Goal: Use online tool/utility: Utilize a website feature to perform a specific function

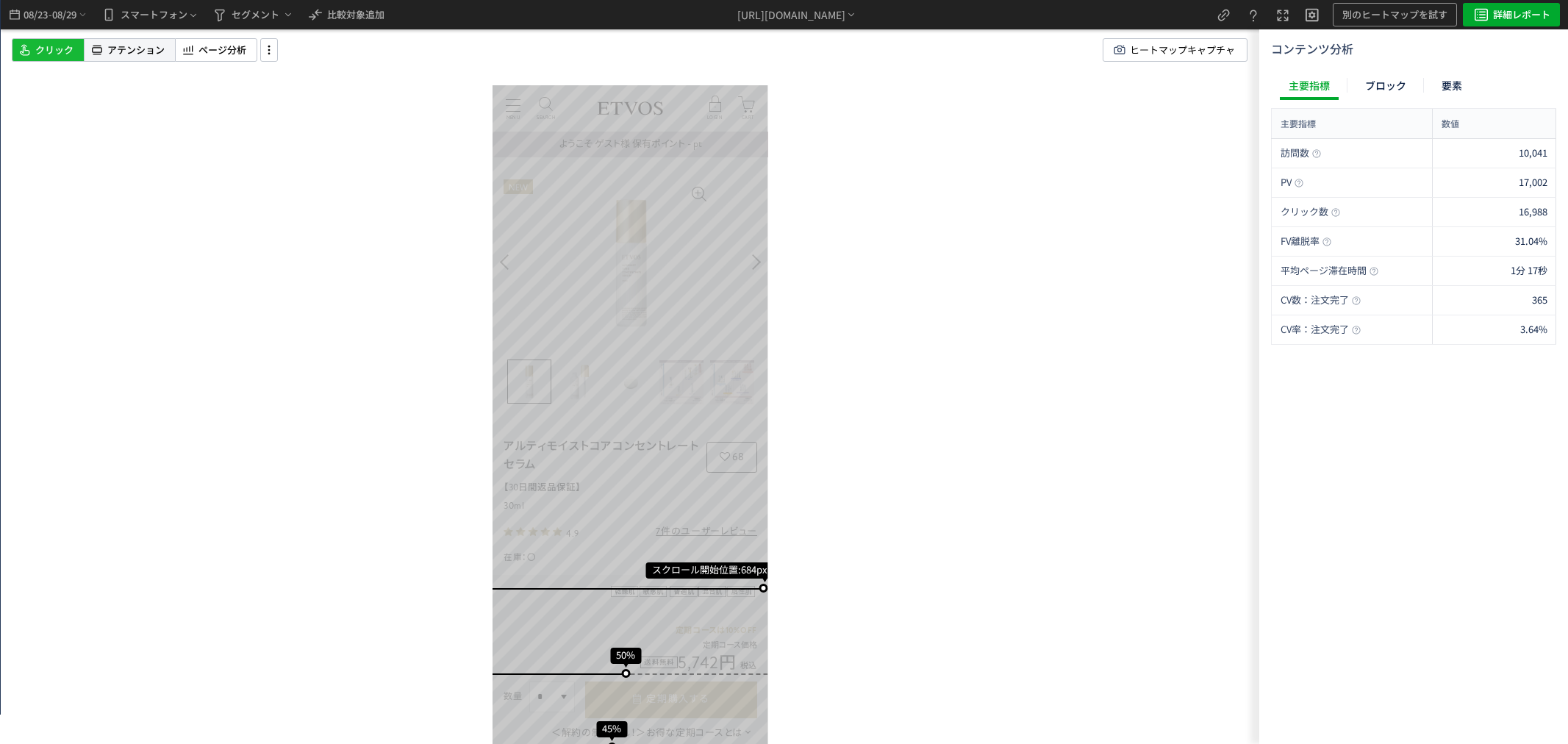
click at [140, 48] on span "アテンション" at bounding box center [136, 50] width 57 height 14
click at [72, 9] on span "08/29" at bounding box center [64, 14] width 25 height 29
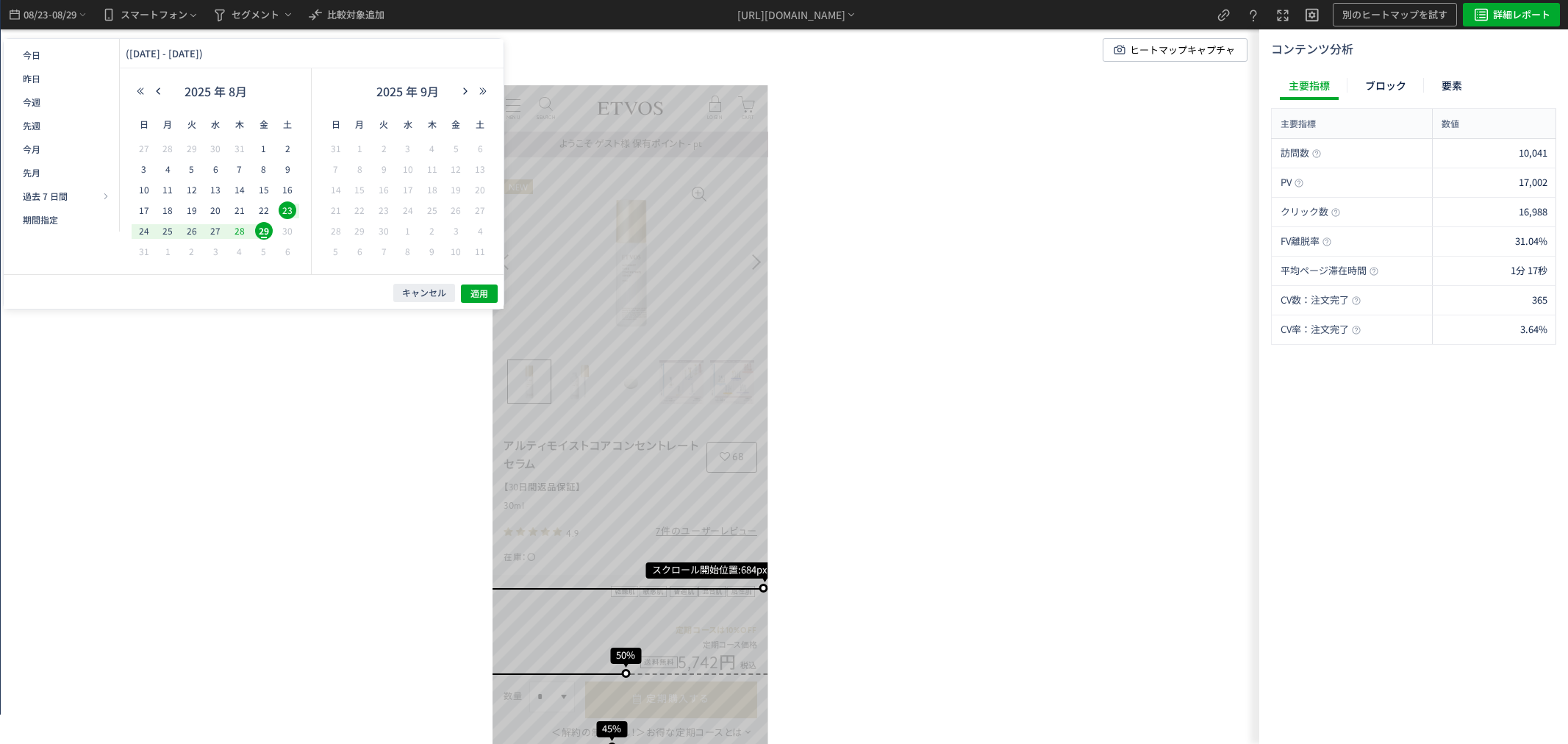
click at [211, 210] on span "20" at bounding box center [215, 210] width 17 height 17
click at [212, 211] on span "20" at bounding box center [215, 210] width 17 height 17
click at [217, 211] on span "20" at bounding box center [215, 210] width 17 height 17
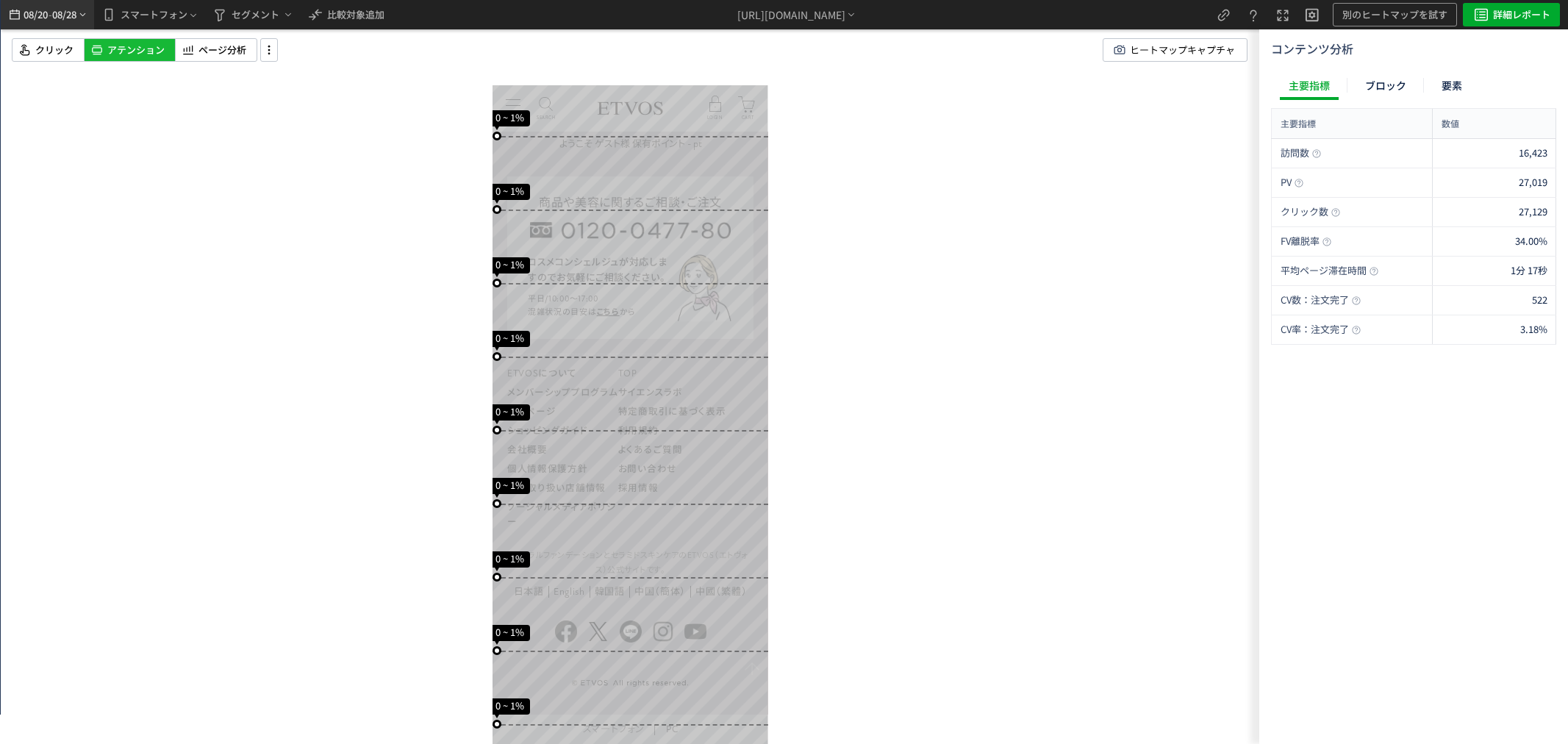
click at [26, 20] on span "08/20" at bounding box center [35, 14] width 25 height 29
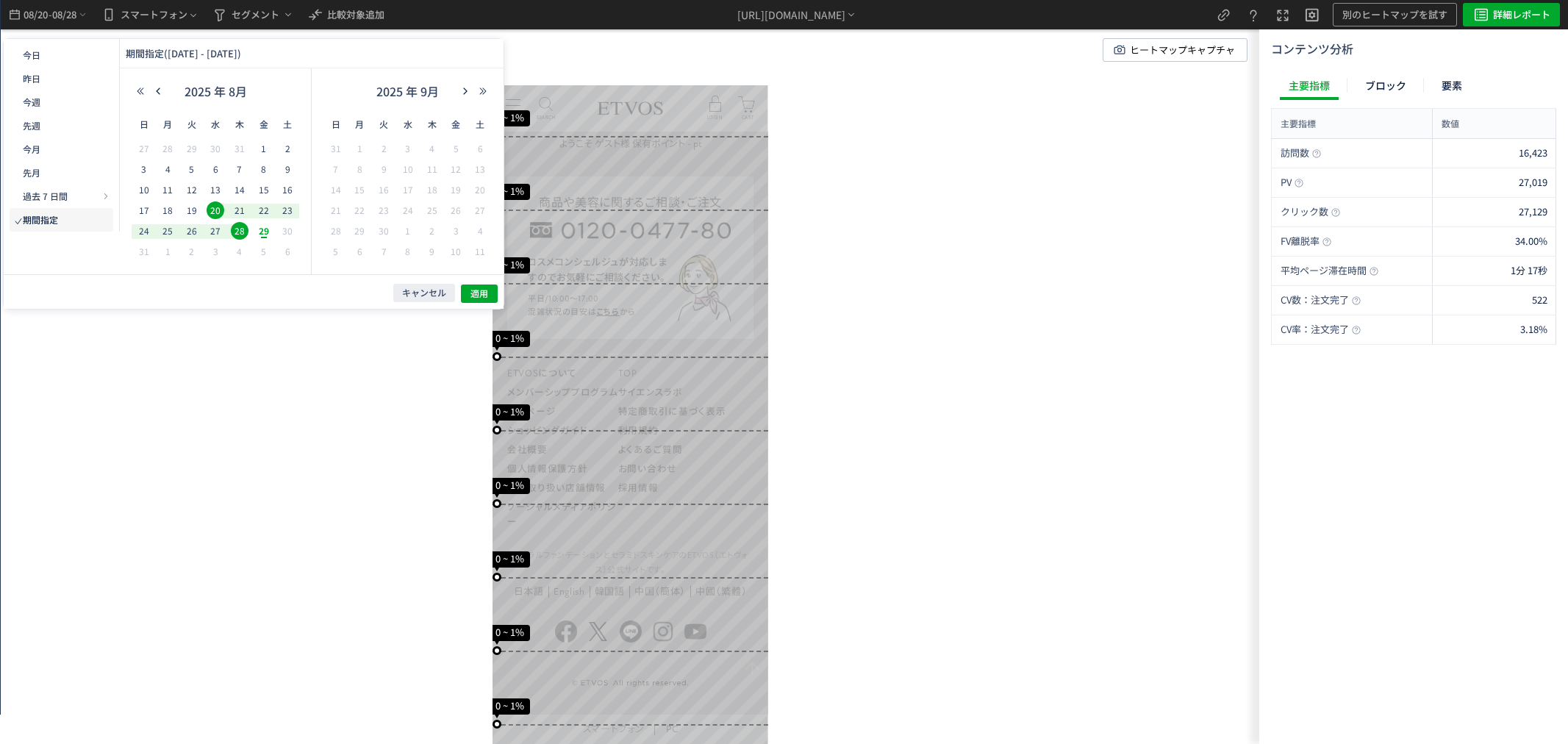
click at [216, 213] on span "20" at bounding box center [215, 210] width 17 height 17
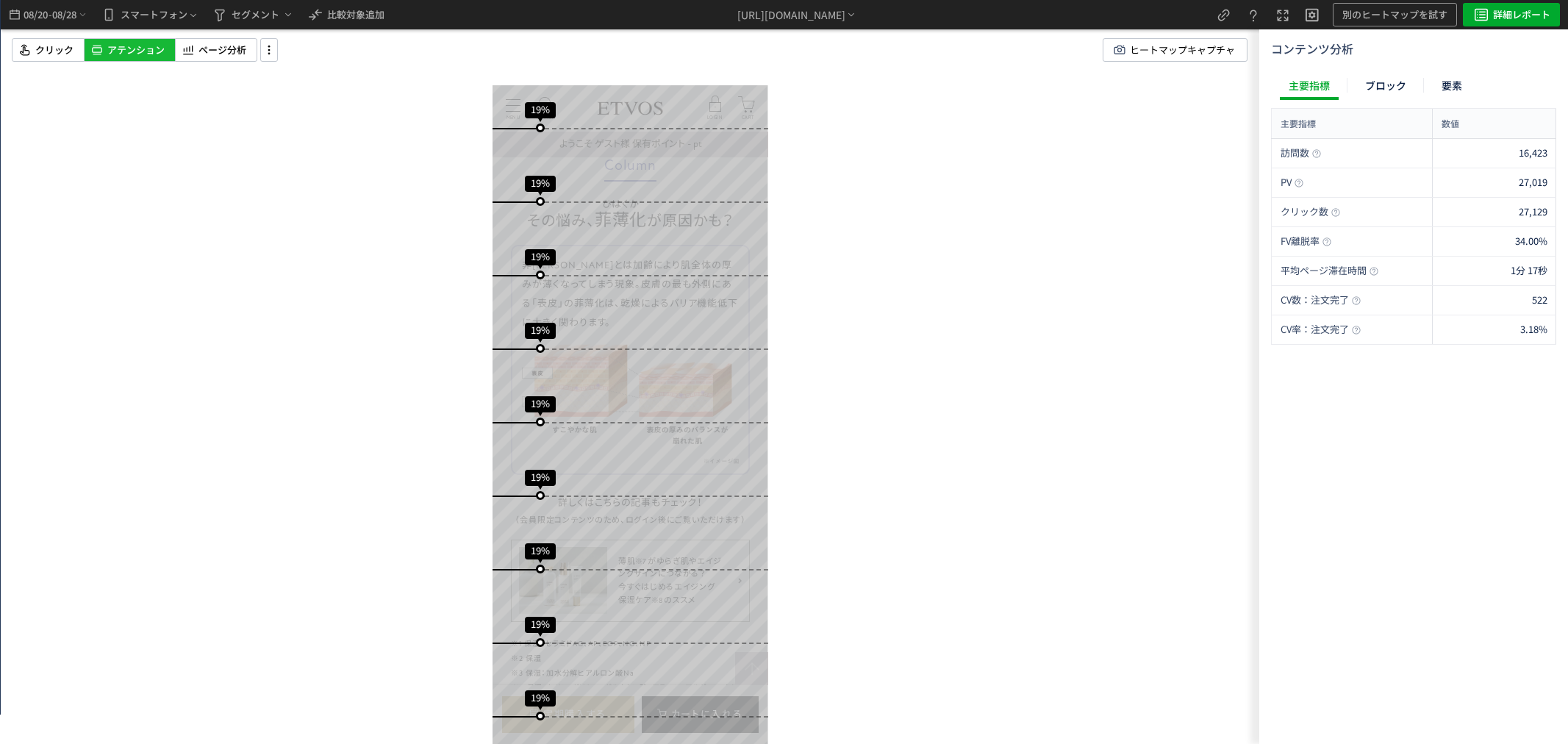
scroll to position [5537, 0]
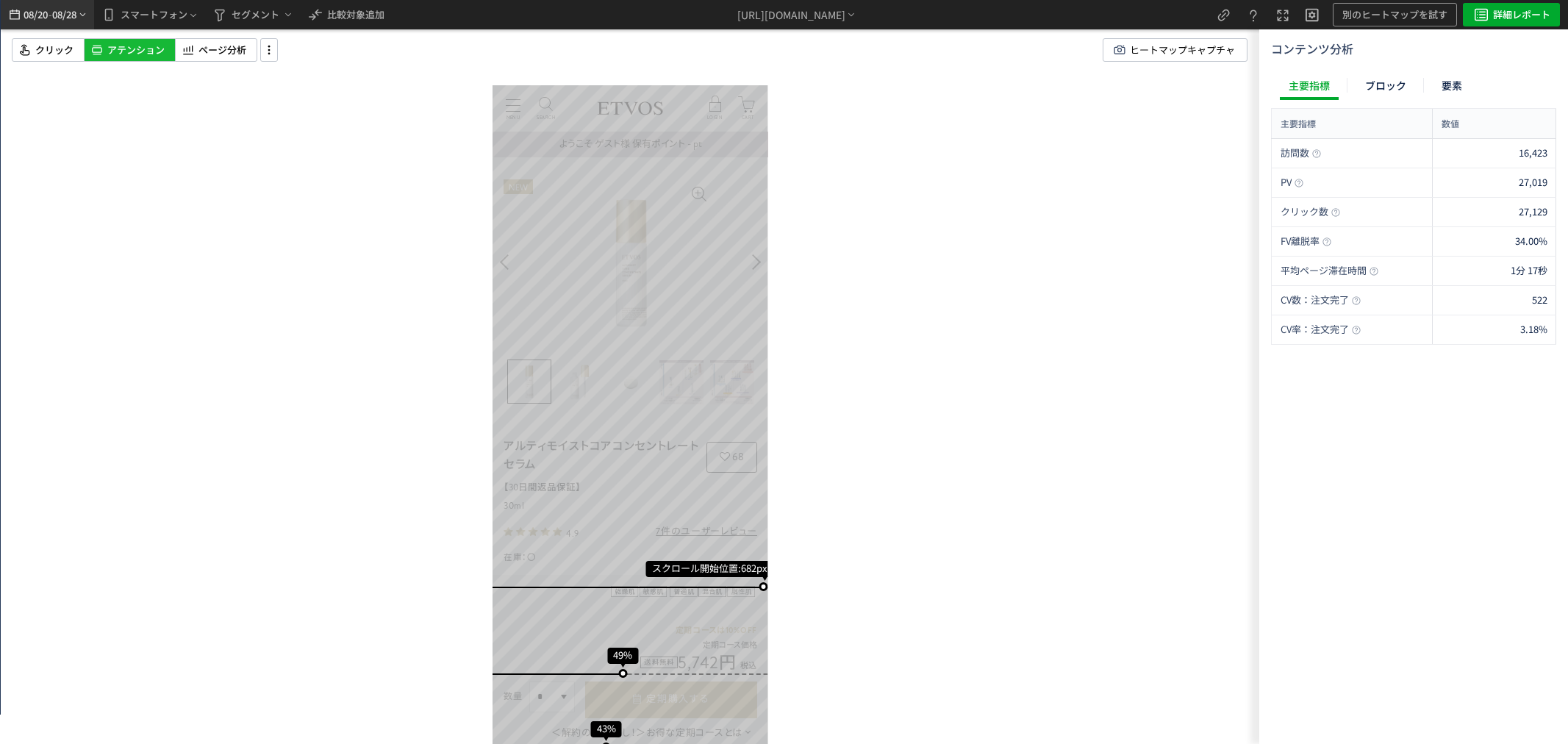
click at [54, 14] on span "08/28" at bounding box center [64, 14] width 25 height 29
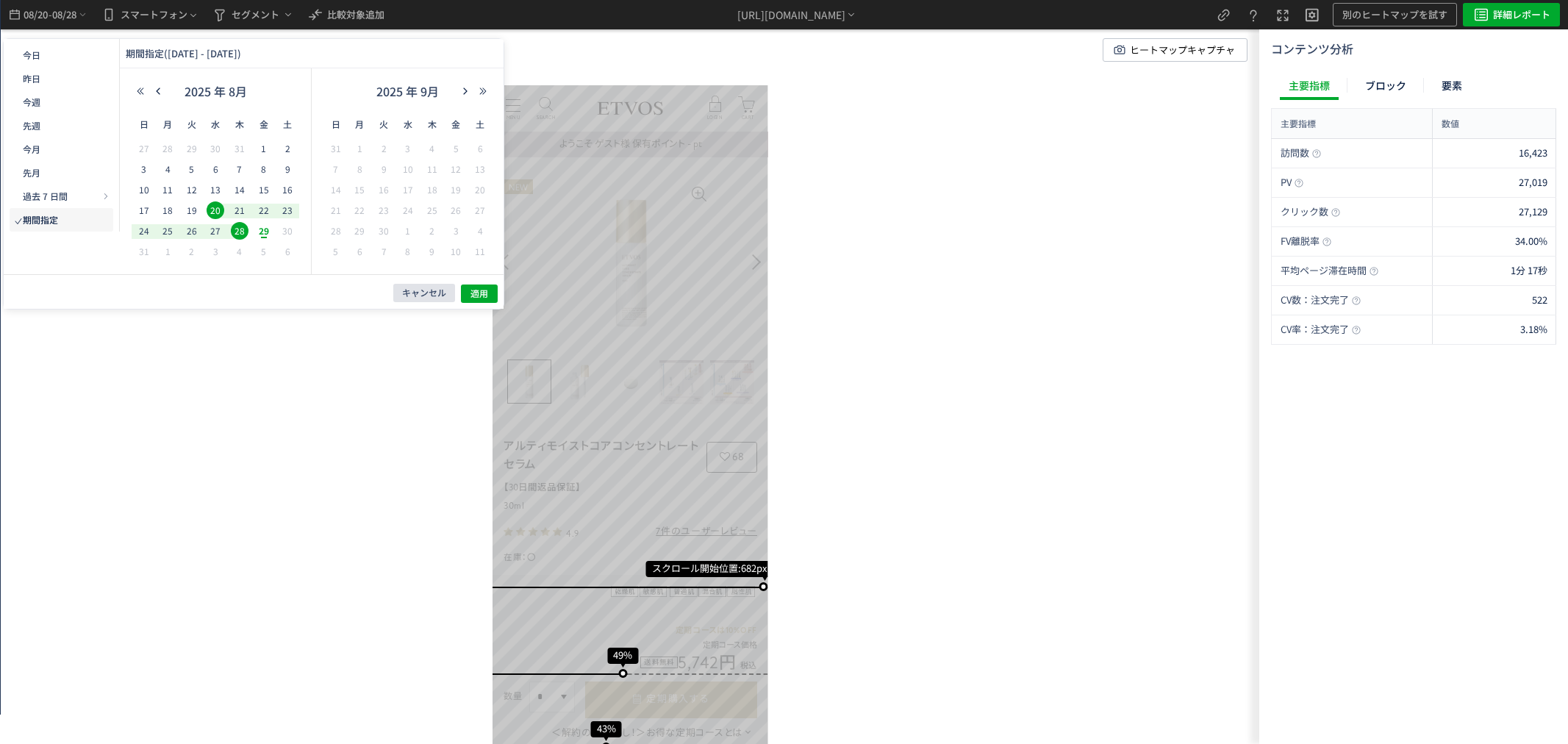
click at [398, 300] on button "キャンセル" at bounding box center [424, 293] width 62 height 18
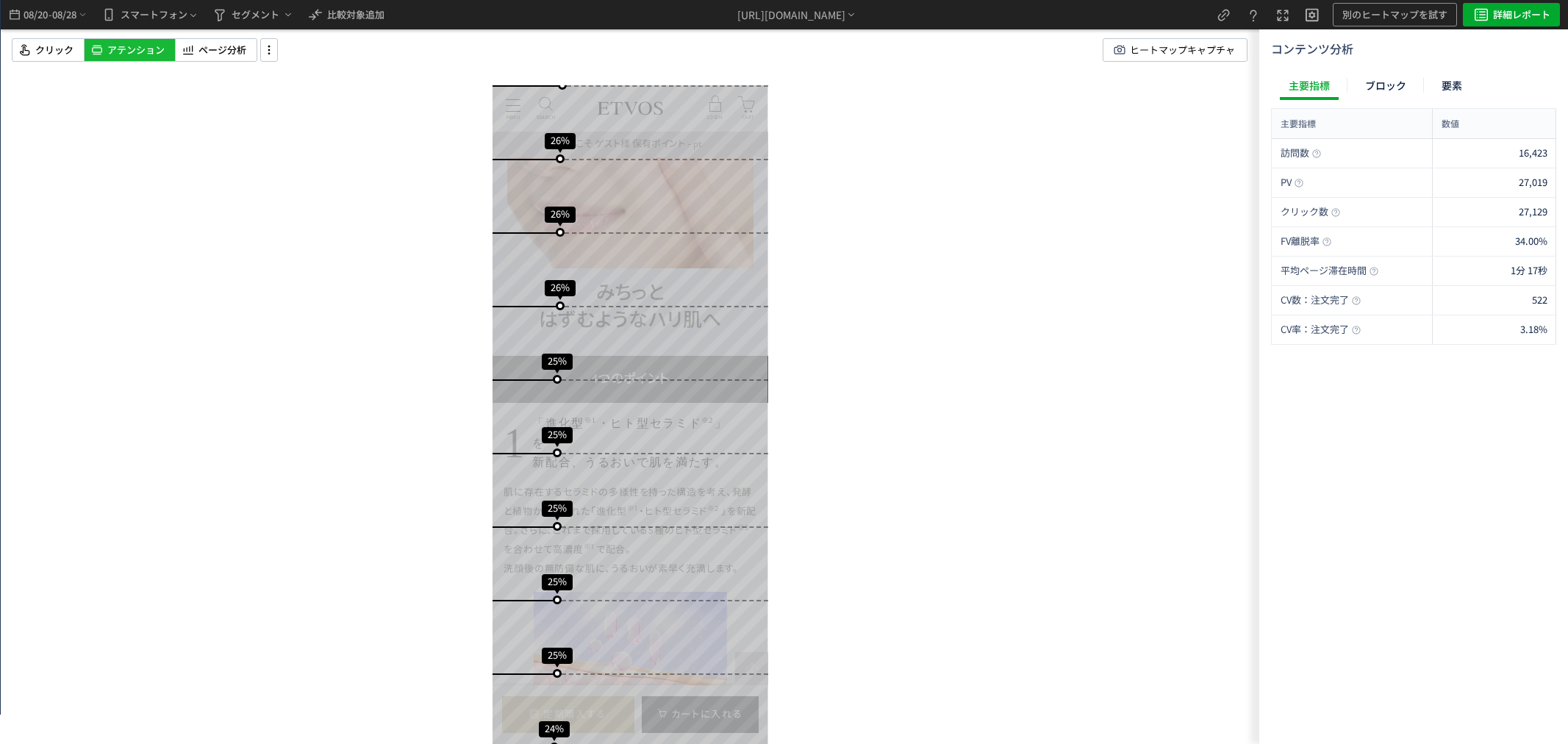
drag, startPoint x: 706, startPoint y: 336, endPoint x: 766, endPoint y: 327, distance: 60.7
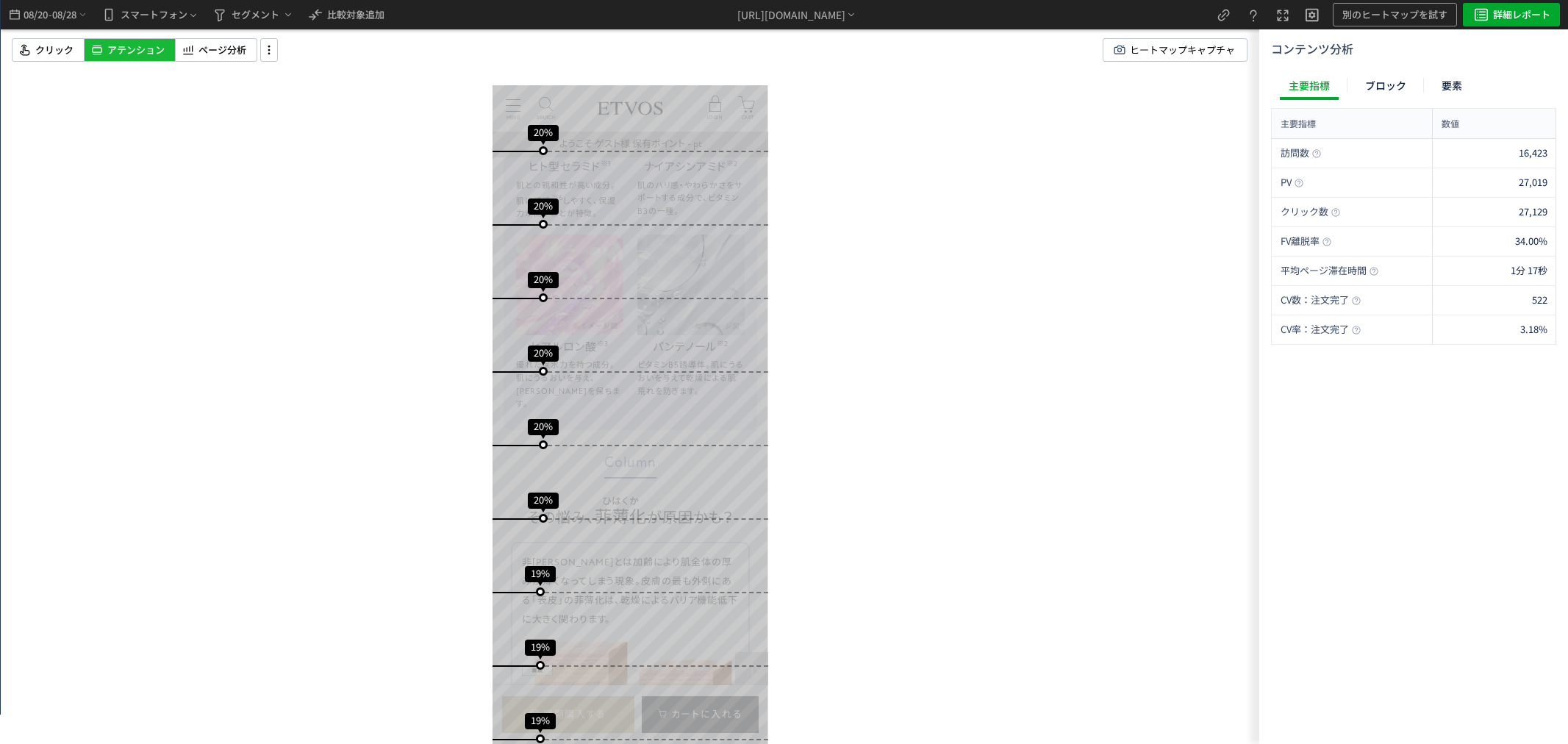
drag, startPoint x: 626, startPoint y: 508, endPoint x: 654, endPoint y: 509, distance: 28.0
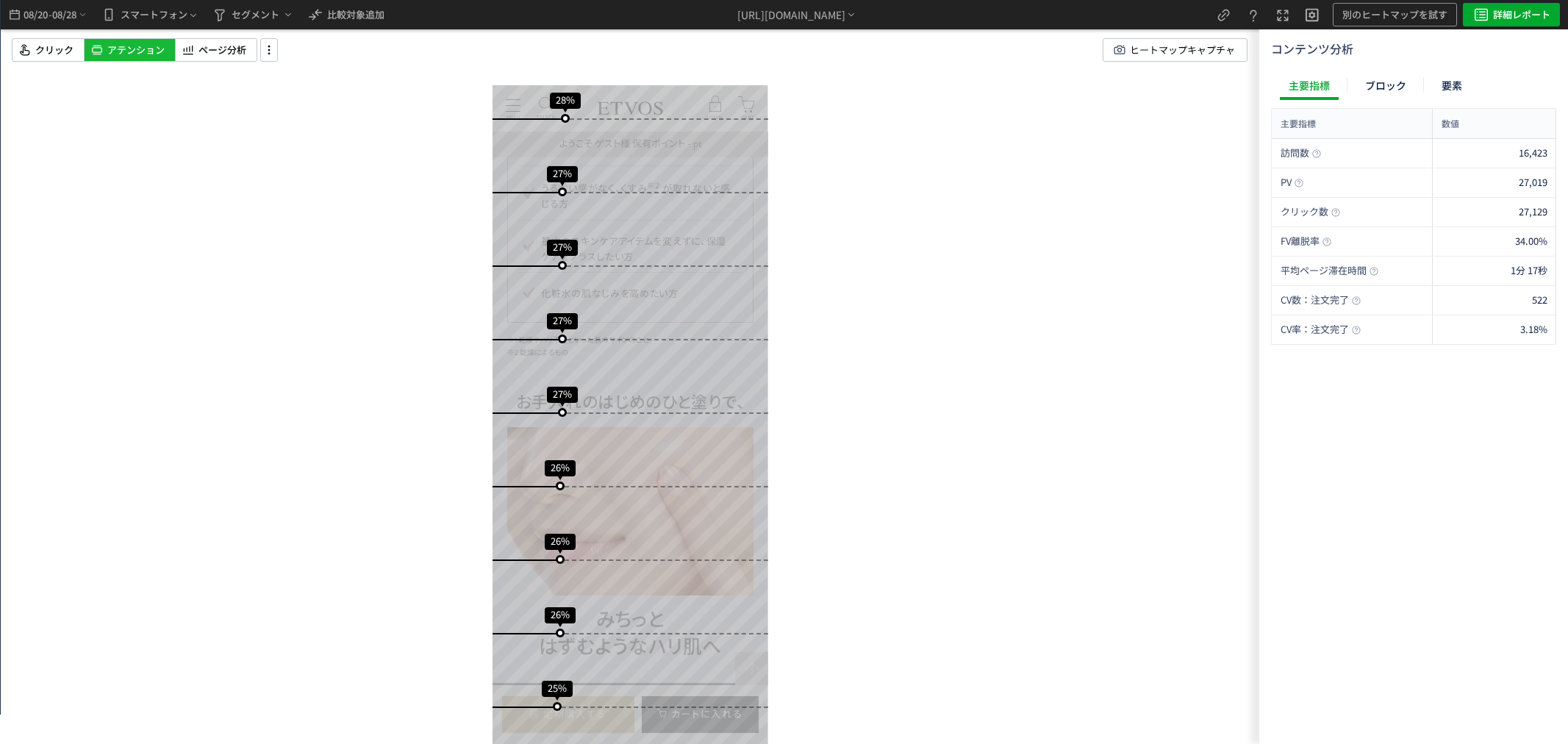
drag, startPoint x: 693, startPoint y: 357, endPoint x: 598, endPoint y: 370, distance: 95.9
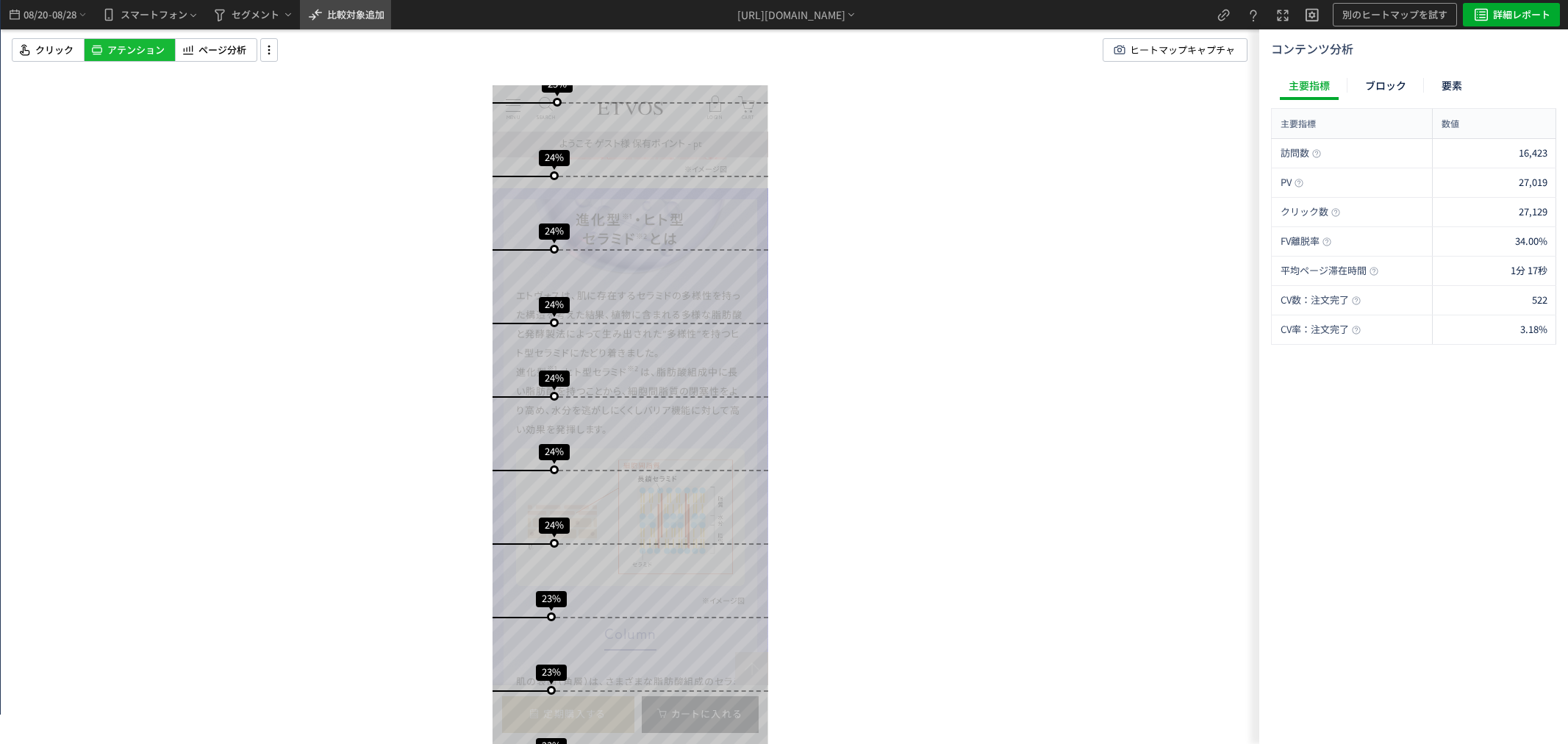
click at [369, 15] on span "比較対象追加" at bounding box center [355, 14] width 57 height 14
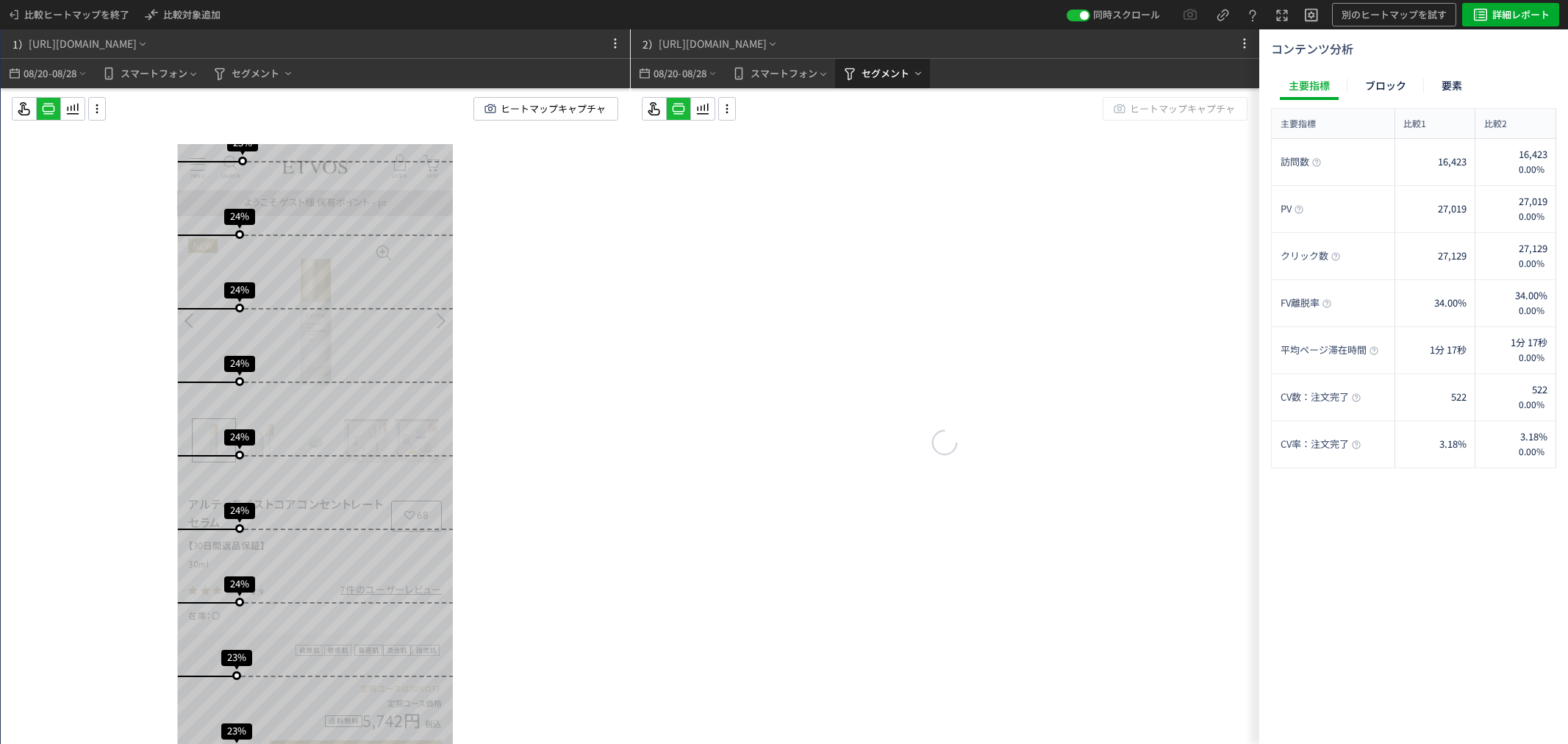
click at [865, 69] on span "セグメント" at bounding box center [885, 73] width 48 height 23
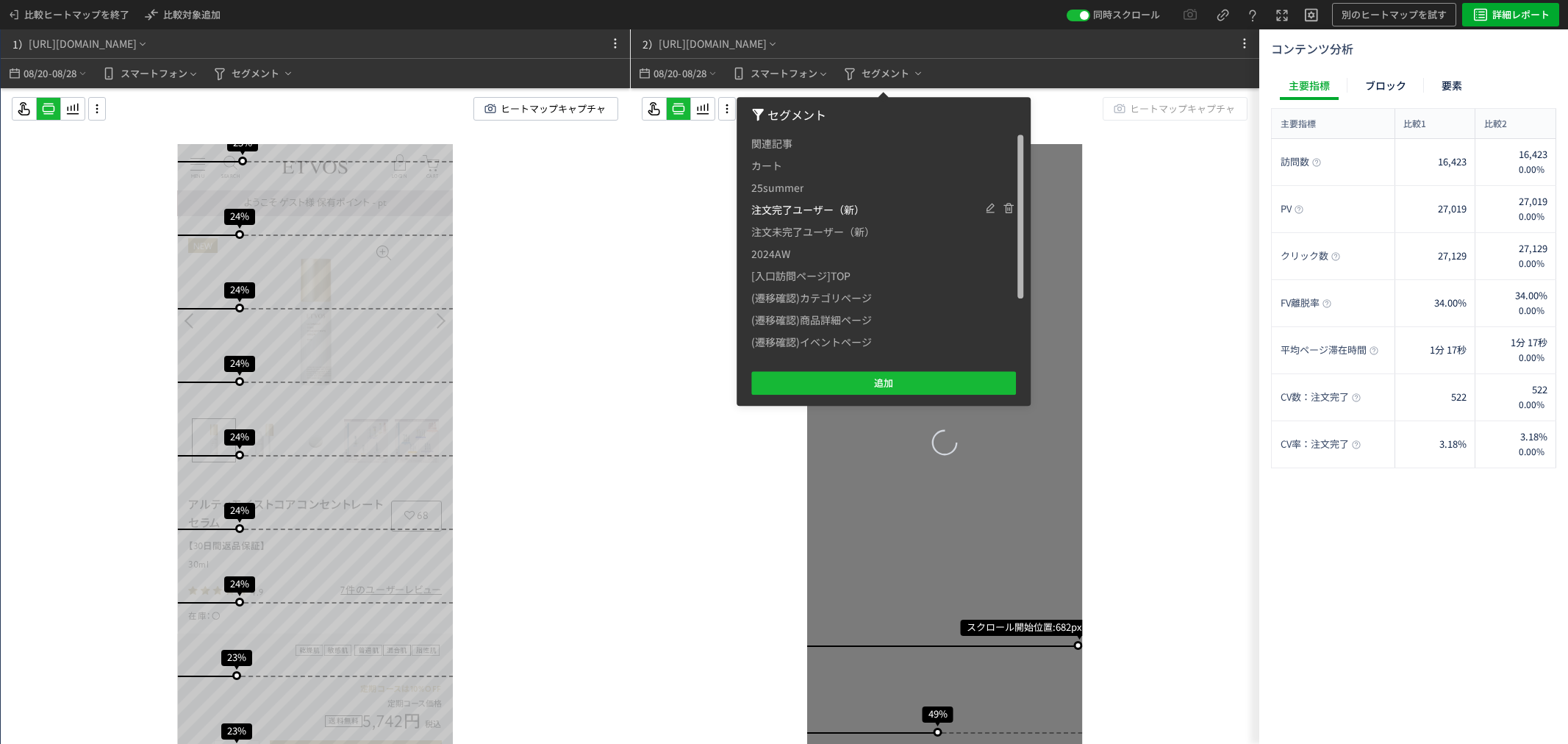
click at [810, 214] on span "注文完了ユーザー（新）" at bounding box center [808, 209] width 113 height 22
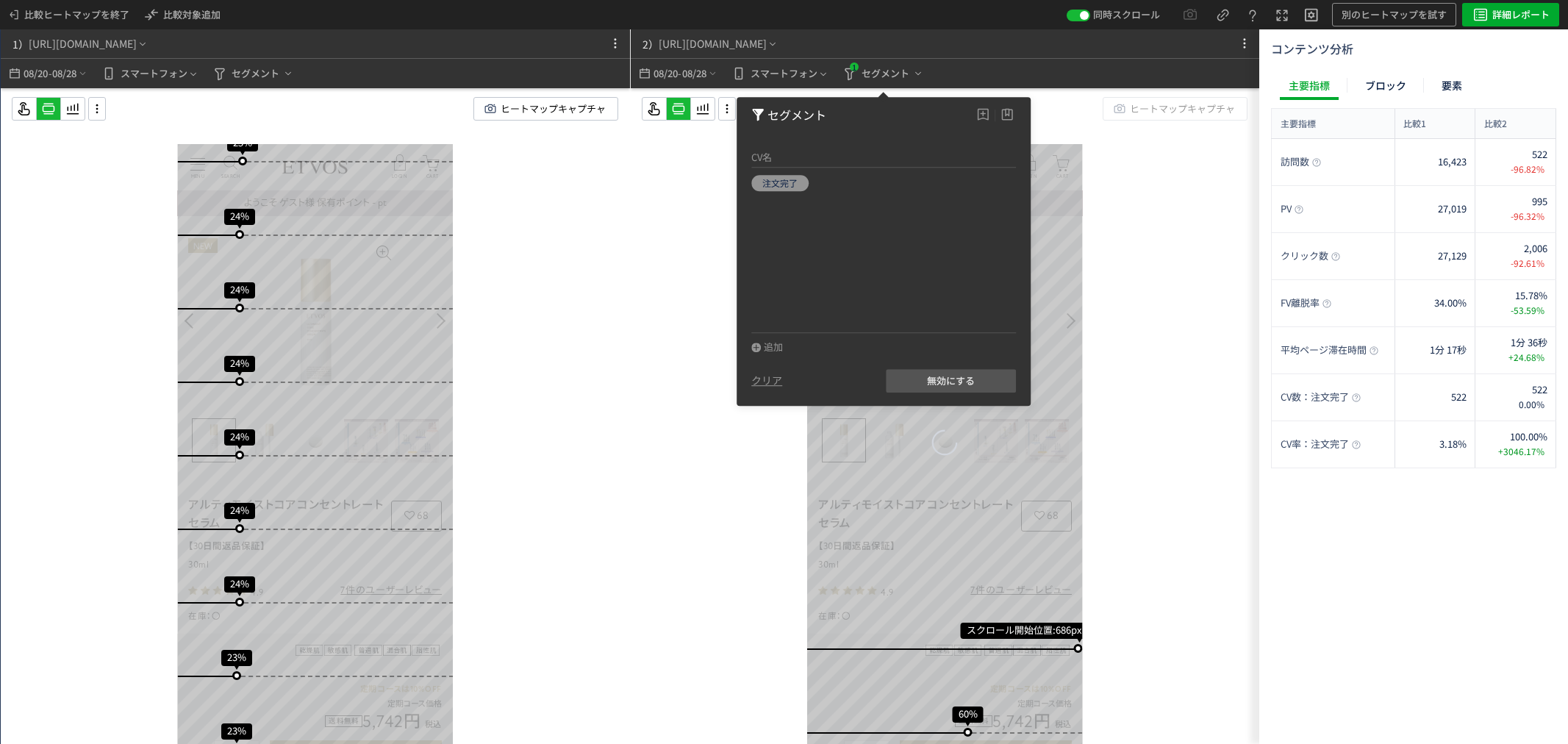
click at [694, 226] on div "スクロール開始位置:686px スクロール到達率 60% スクロール到達率 55% スクロール到達率 52% スクロール到達率 49% スクロール到達率 45…" at bounding box center [945, 445] width 629 height 715
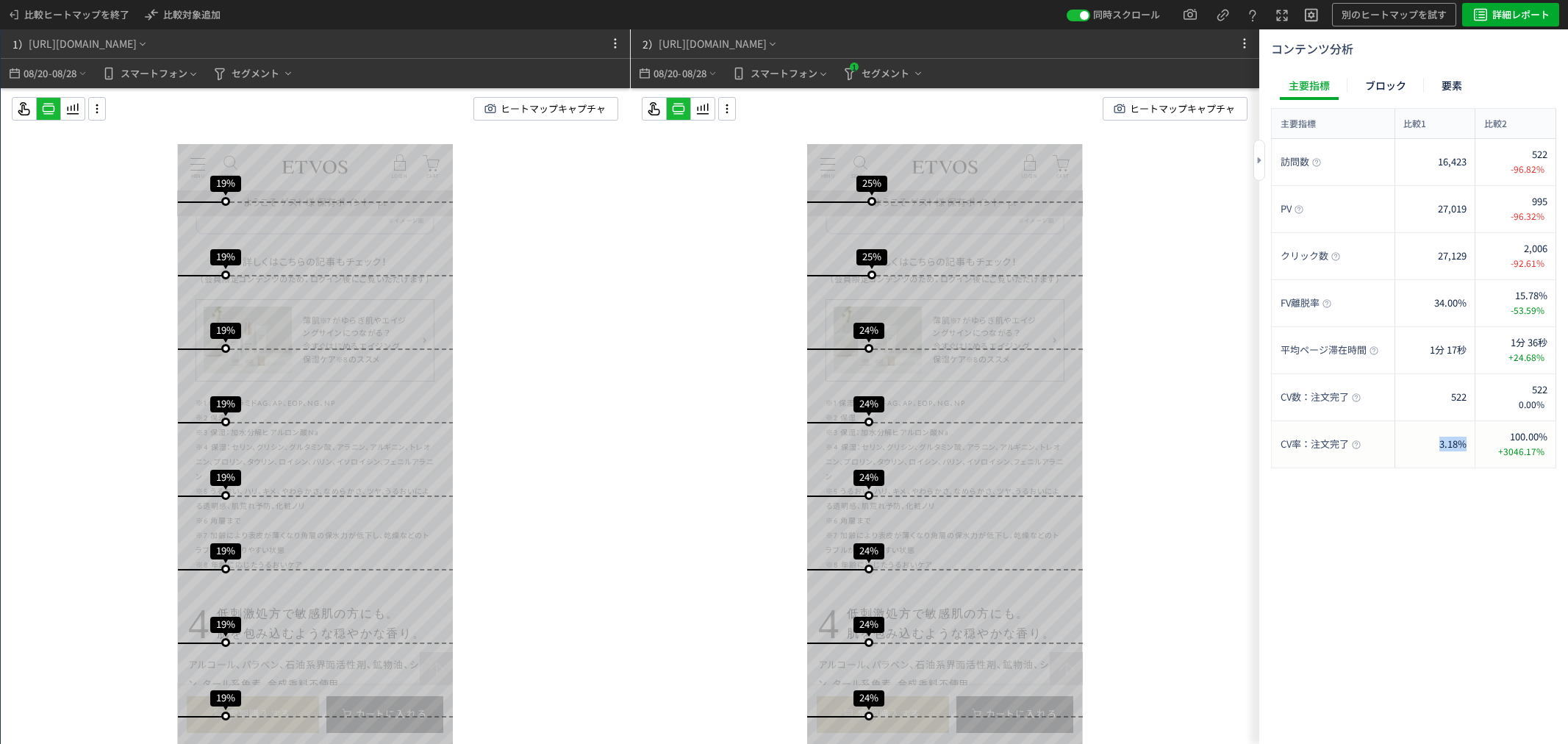
drag, startPoint x: 1468, startPoint y: 450, endPoint x: 1434, endPoint y: 452, distance: 34.1
click at [1434, 452] on div "3.18%" at bounding box center [1434, 444] width 81 height 46
click at [1136, 490] on div "スクロール開始位置:686px スクロール到達率 60% スクロール到達率 55% スクロール到達率 52% スクロール到達率 49% スクロール到達率 45…" at bounding box center [945, 445] width 629 height 715
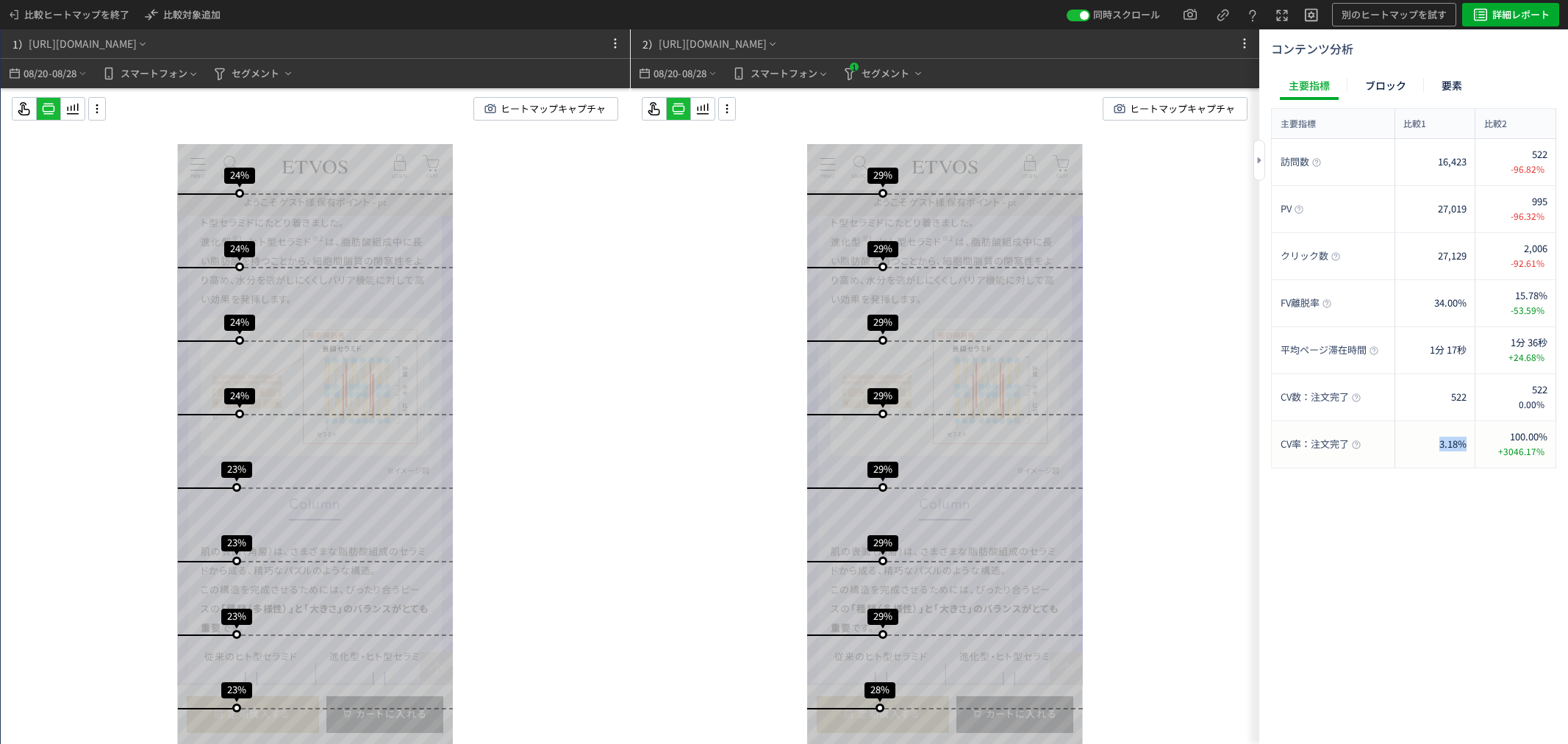
drag, startPoint x: 1465, startPoint y: 452, endPoint x: 1416, endPoint y: 446, distance: 49.4
click at [1416, 446] on div "3.18%" at bounding box center [1434, 444] width 81 height 46
click at [583, 472] on div "スクロール開始位置:682px スクロール到達率 49% スクロール到達率 43% スクロール到達率 40% スクロール到達率 37% スクロール到達率 35…" at bounding box center [315, 445] width 629 height 715
